Goal: Information Seeking & Learning: Learn about a topic

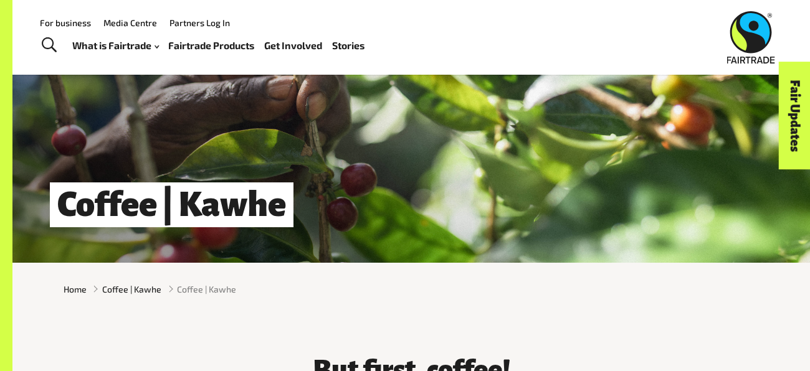
scroll to position [35, 0]
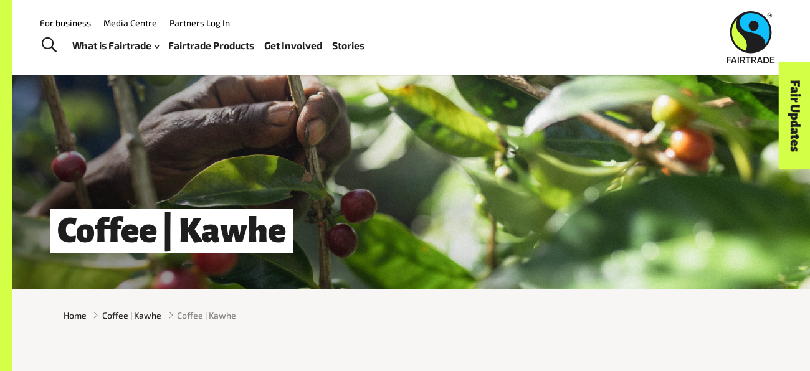
click at [54, 64] on div "Menu For business Media Centre Partners Log In What is Fairtrade How Fairtrade …" at bounding box center [405, 37] width 810 height 75
click at [78, 320] on span "Home" at bounding box center [75, 315] width 23 height 13
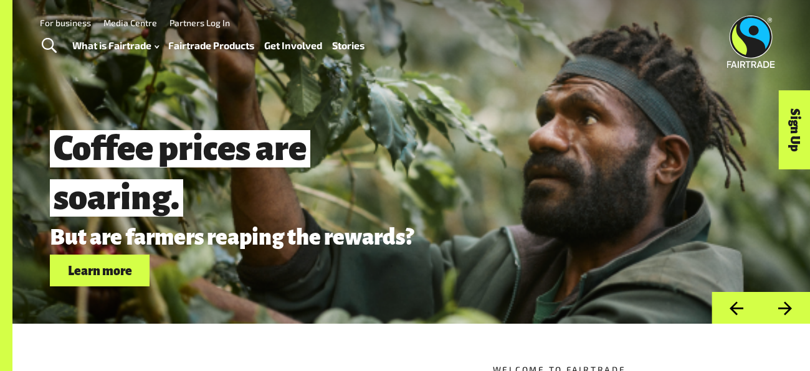
click at [736, 40] on img at bounding box center [751, 42] width 48 height 52
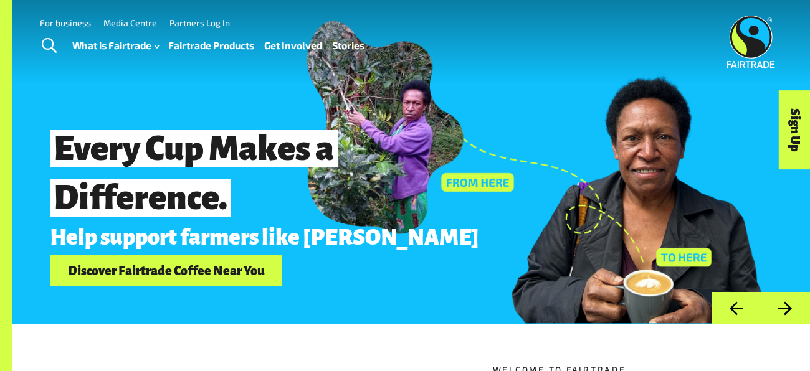
click at [202, 49] on link "Fairtrade Products" at bounding box center [211, 46] width 86 height 18
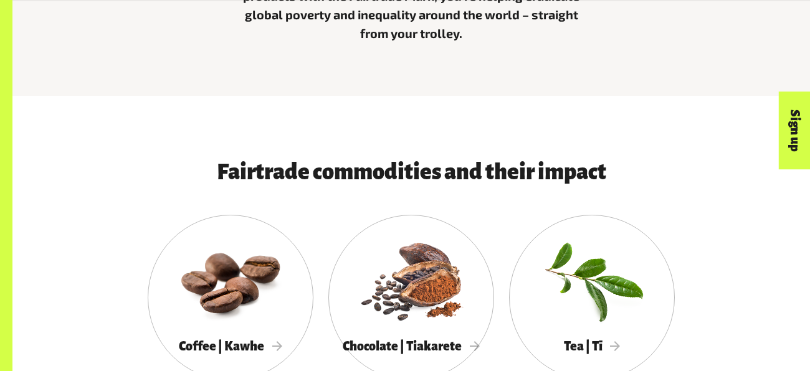
scroll to position [550, 0]
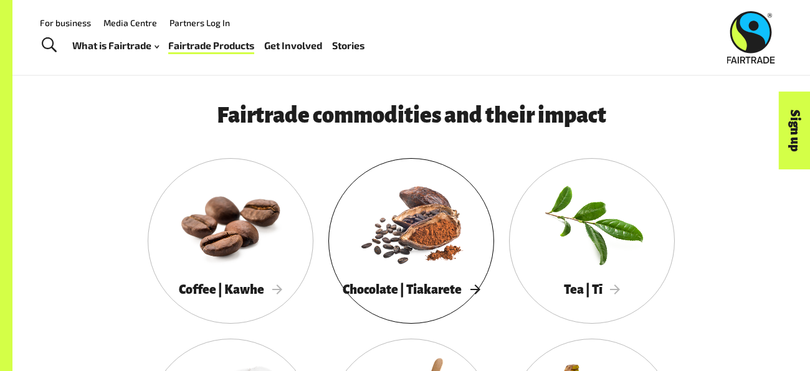
click at [380, 222] on div at bounding box center [411, 224] width 166 height 108
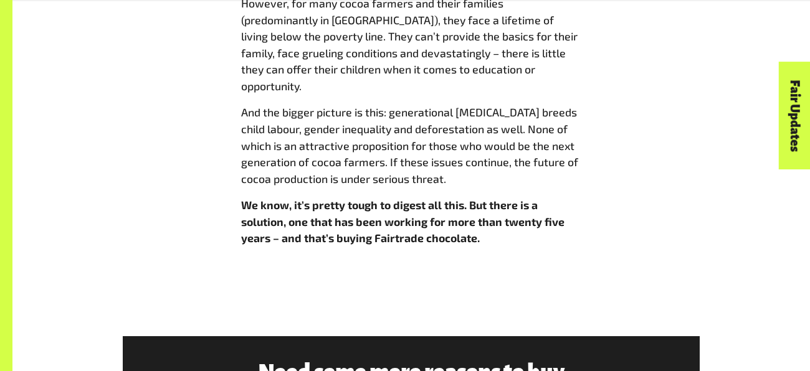
scroll to position [1599, 0]
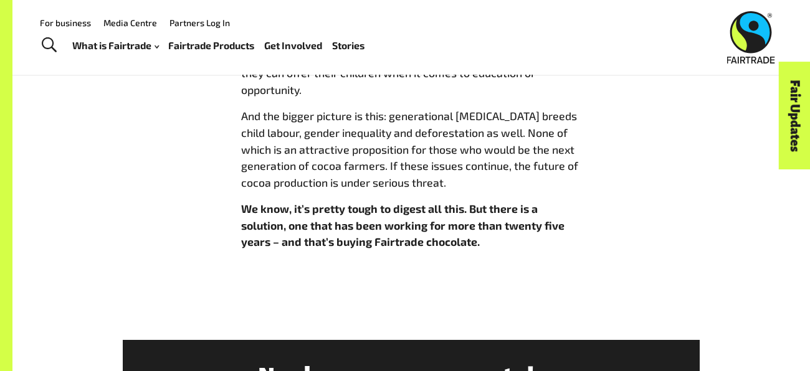
drag, startPoint x: 447, startPoint y: 166, endPoint x: 189, endPoint y: 107, distance: 264.9
click at [189, 107] on div "A bittersweet situation With a value of $150 billion (USD), the global chocolat…" at bounding box center [411, 81] width 710 height 357
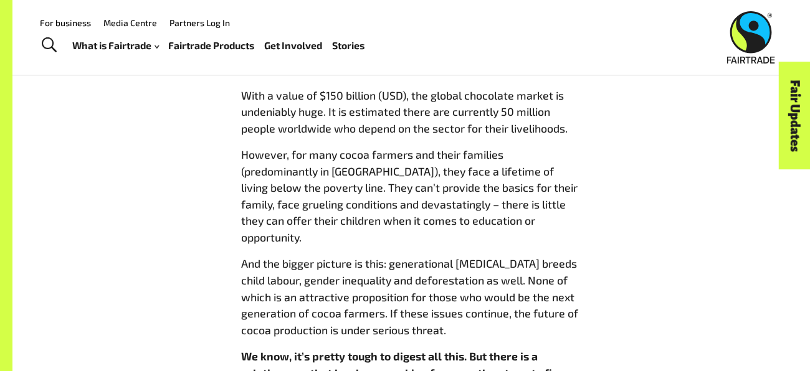
scroll to position [1441, 0]
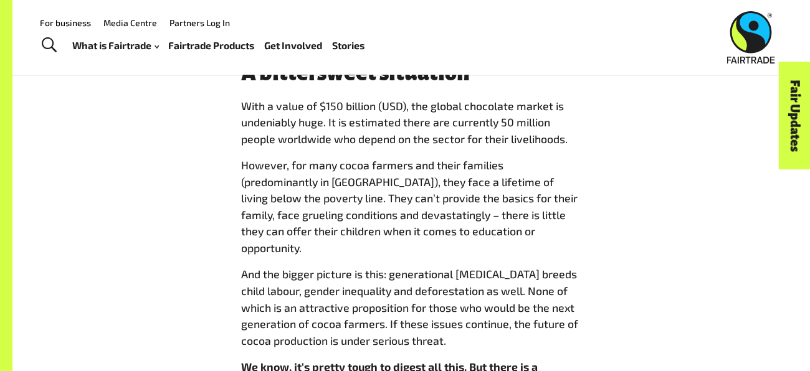
drag, startPoint x: 239, startPoint y: 103, endPoint x: 457, endPoint y: 332, distance: 316.1
click at [457, 332] on div "A bittersweet situation With a value of $150 billion (USD), the global chocolat…" at bounding box center [411, 240] width 355 height 357
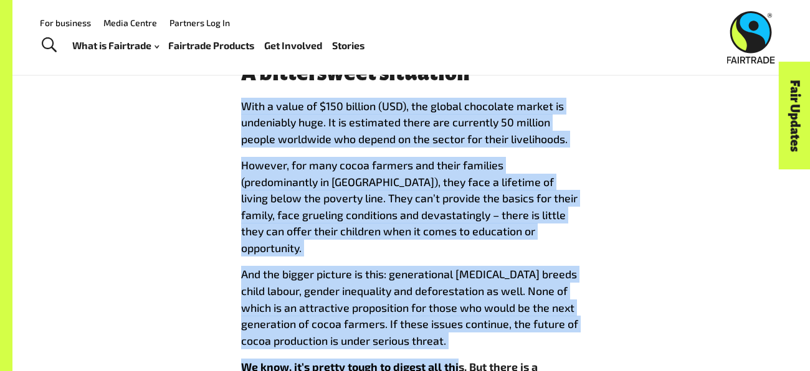
click at [449, 325] on p "And the bigger picture is this: generational [MEDICAL_DATA] breeds child labour…" at bounding box center [411, 307] width 340 height 83
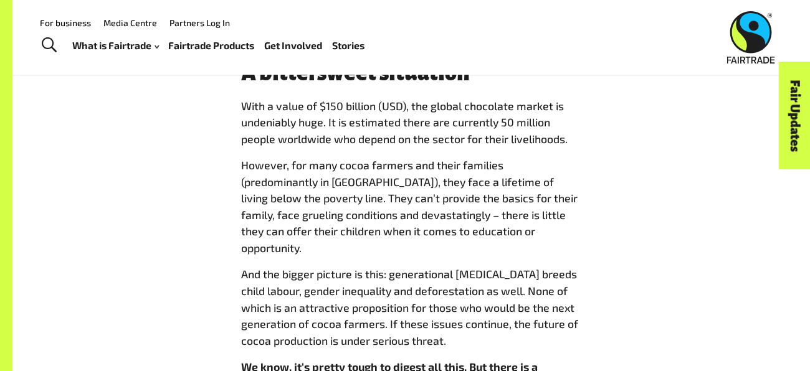
drag, startPoint x: 240, startPoint y: 99, endPoint x: 484, endPoint y: 328, distance: 334.6
click at [484, 328] on div "A bittersweet situation With a value of $150 billion (USD), the global chocolat…" at bounding box center [411, 240] width 355 height 357
copy span "With a value of $150 billion (USD), the global chocolate market is undeniably h…"
click at [619, 72] on div "Menu For business Media Centre Partners Log In What is Fairtrade How Fairtrade …" at bounding box center [405, 37] width 810 height 75
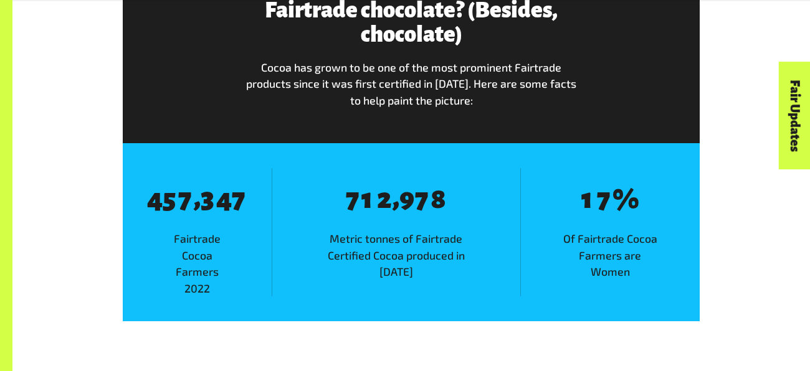
scroll to position [1995, 0]
